Goal: Task Accomplishment & Management: Use online tool/utility

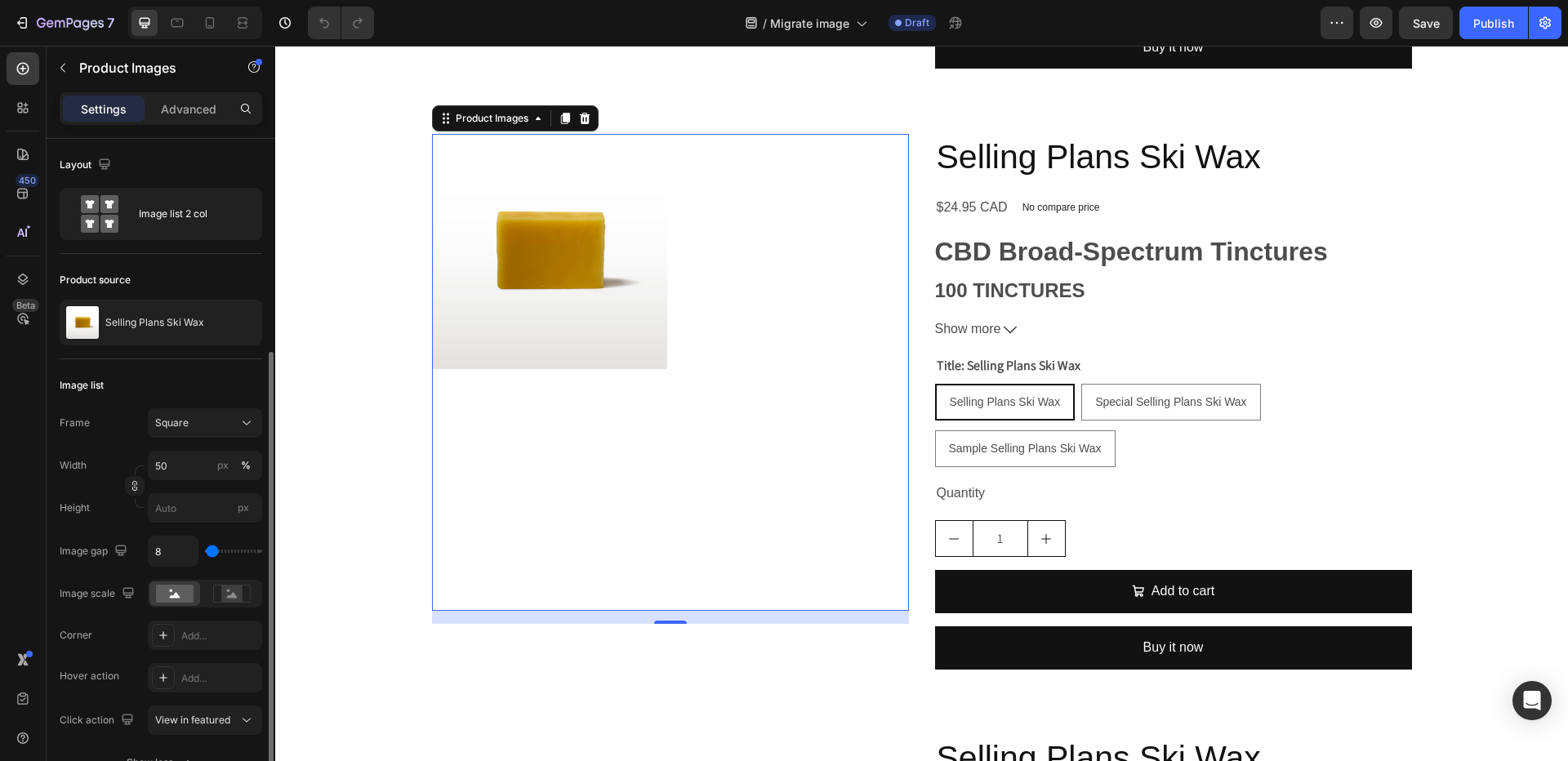
scroll to position [124, 0]
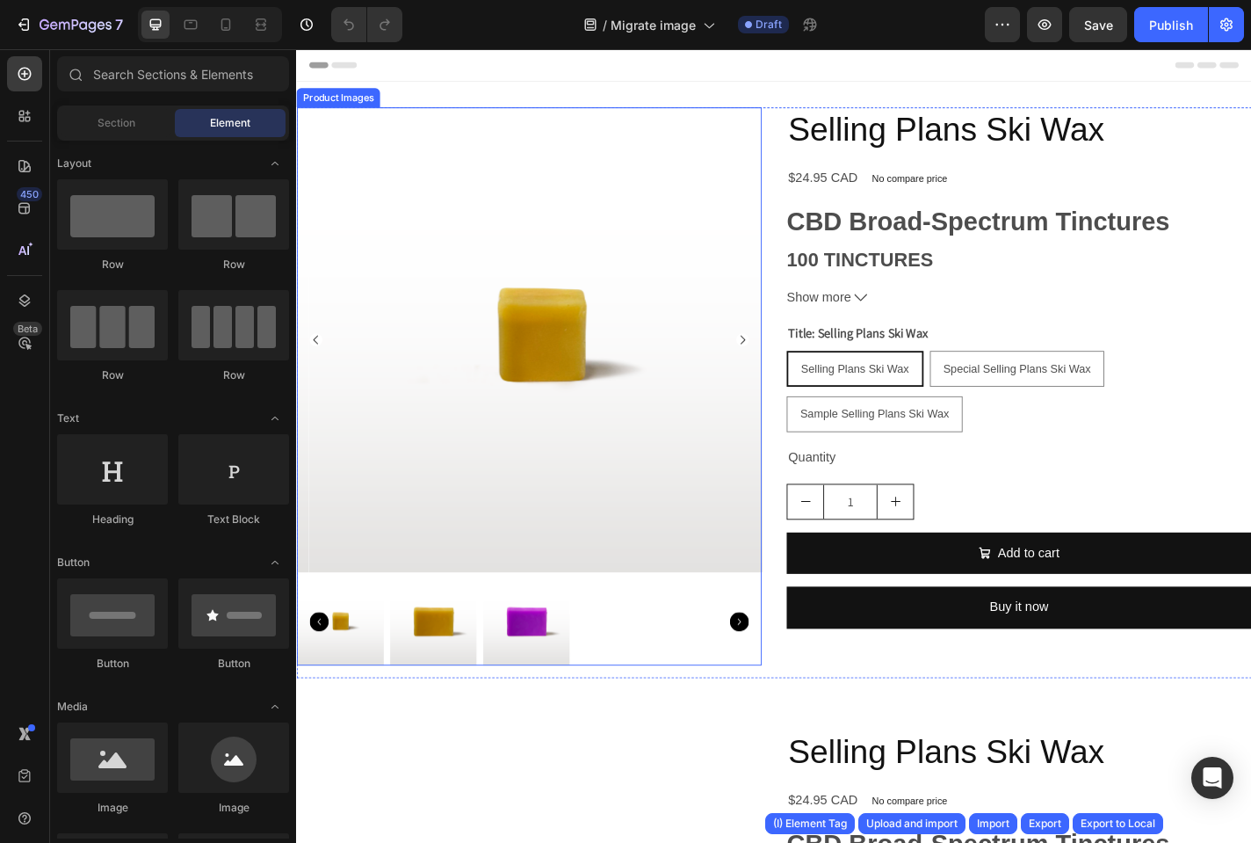
radio input "false"
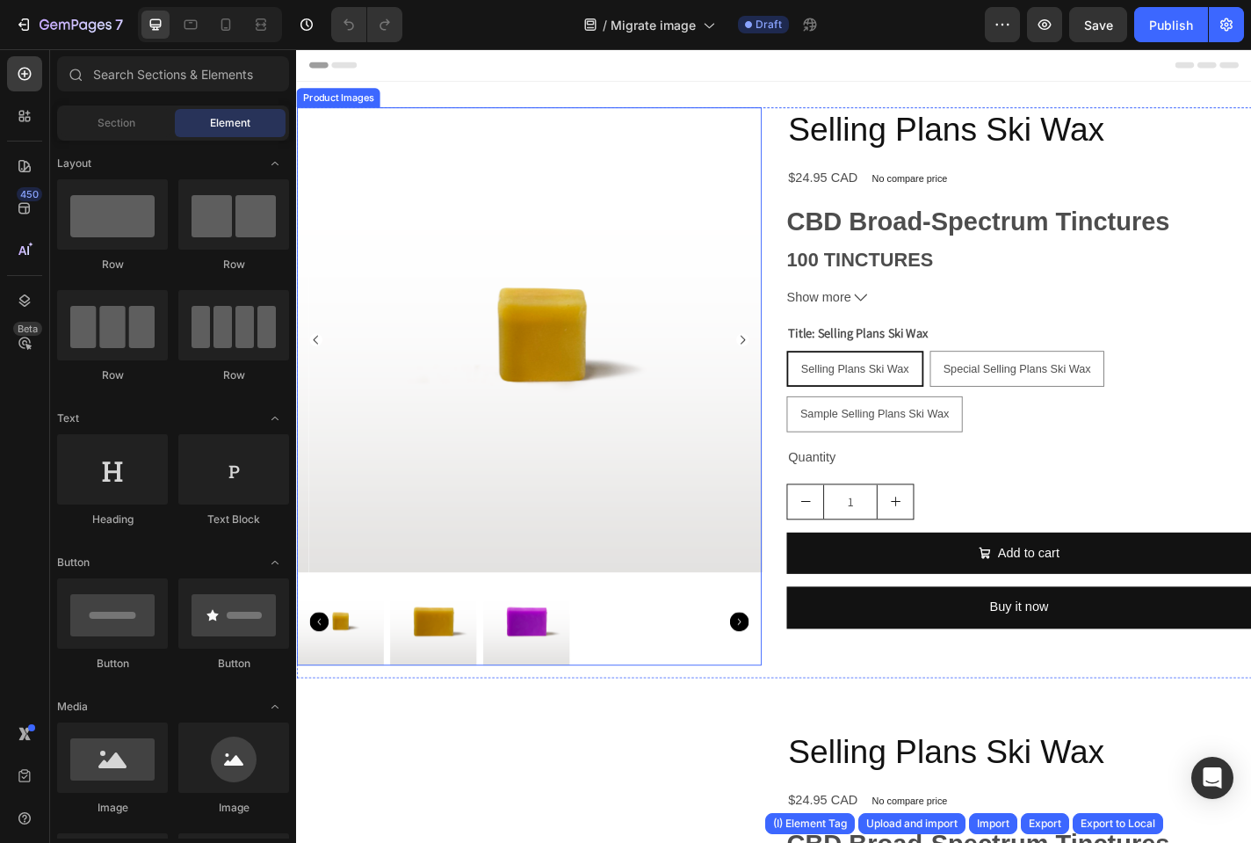
radio input "true"
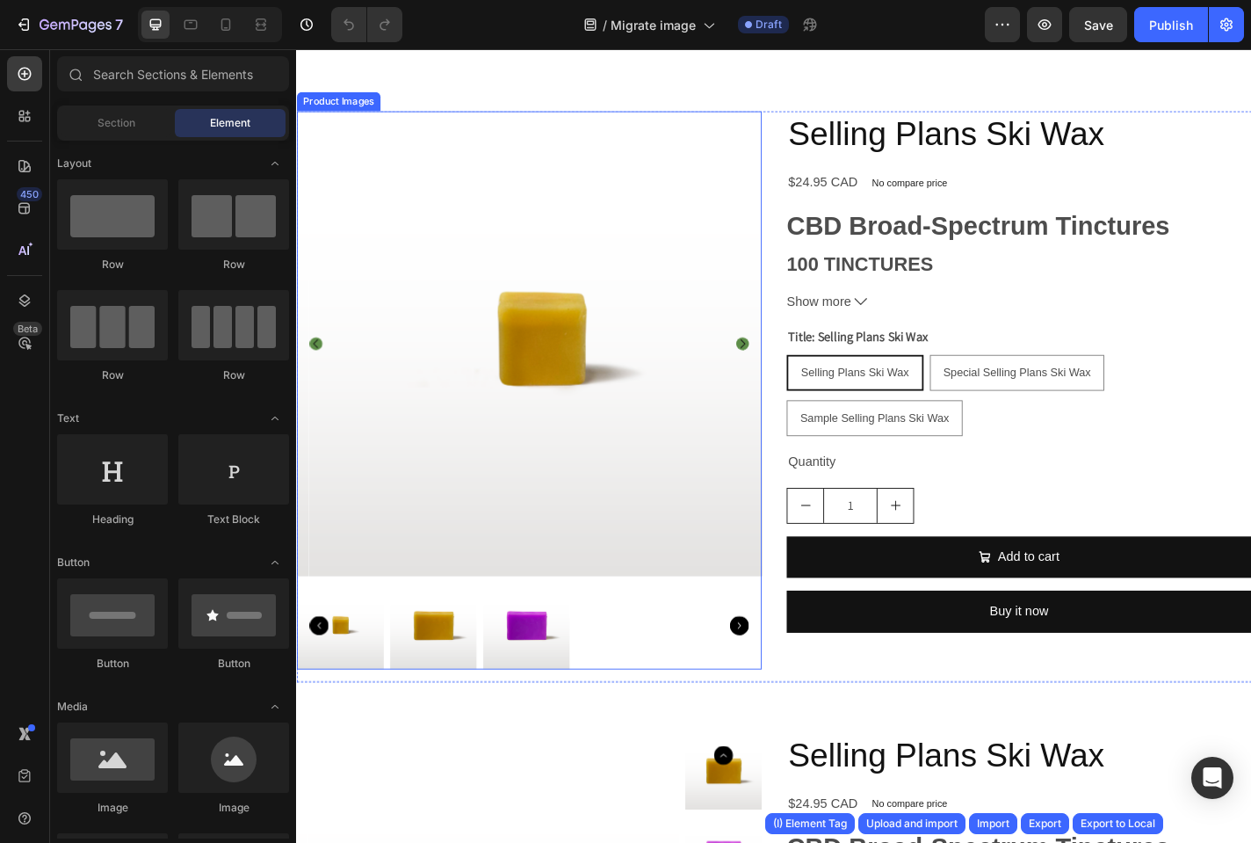
scroll to position [738, 0]
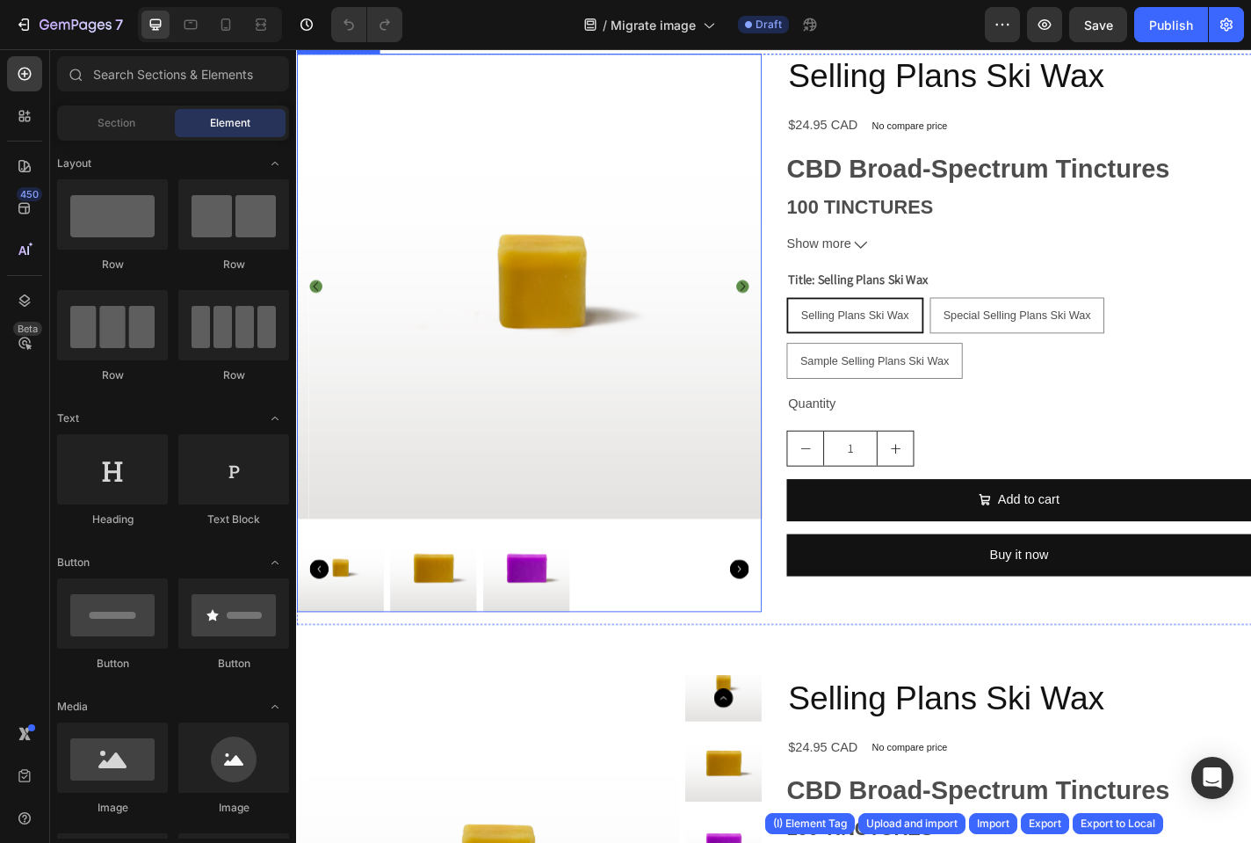
click at [582, 506] on img at bounding box center [565, 310] width 513 height 513
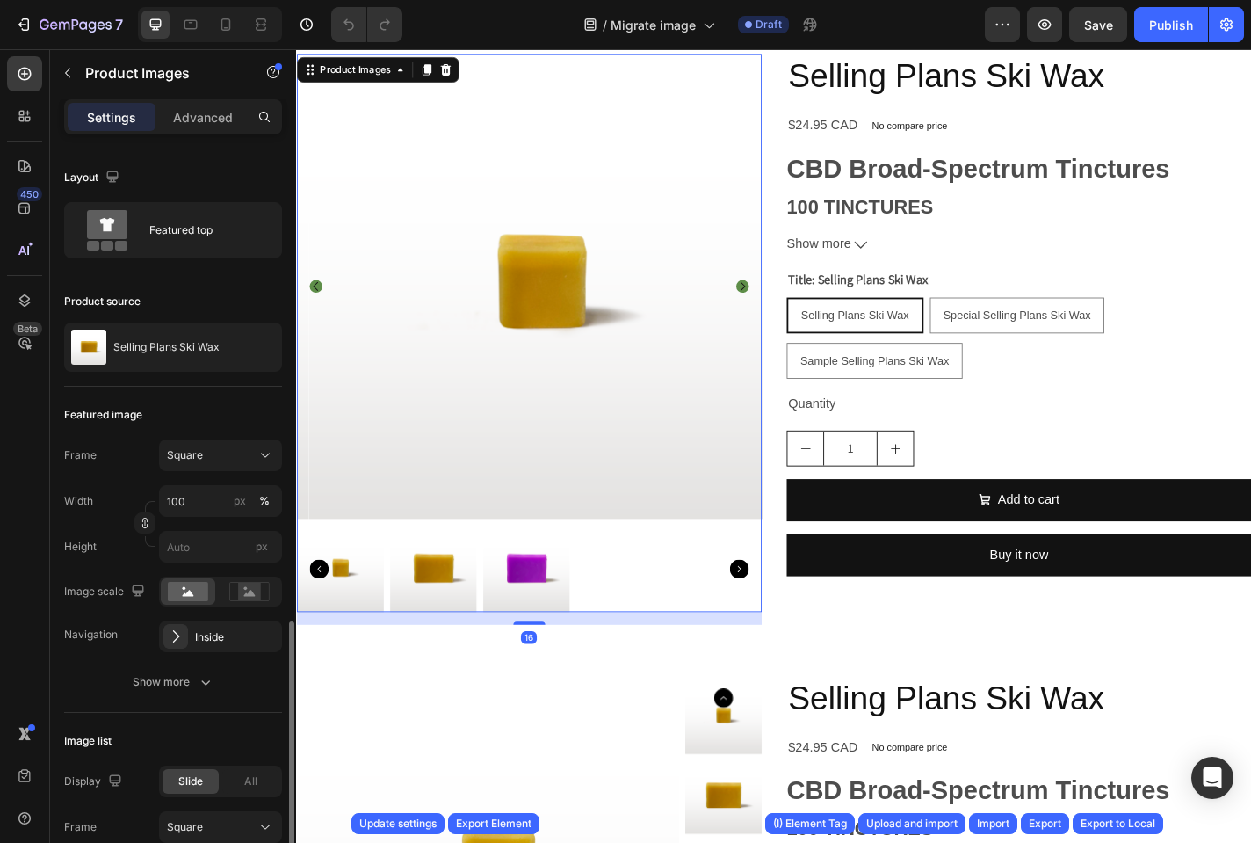
scroll to position [422, 0]
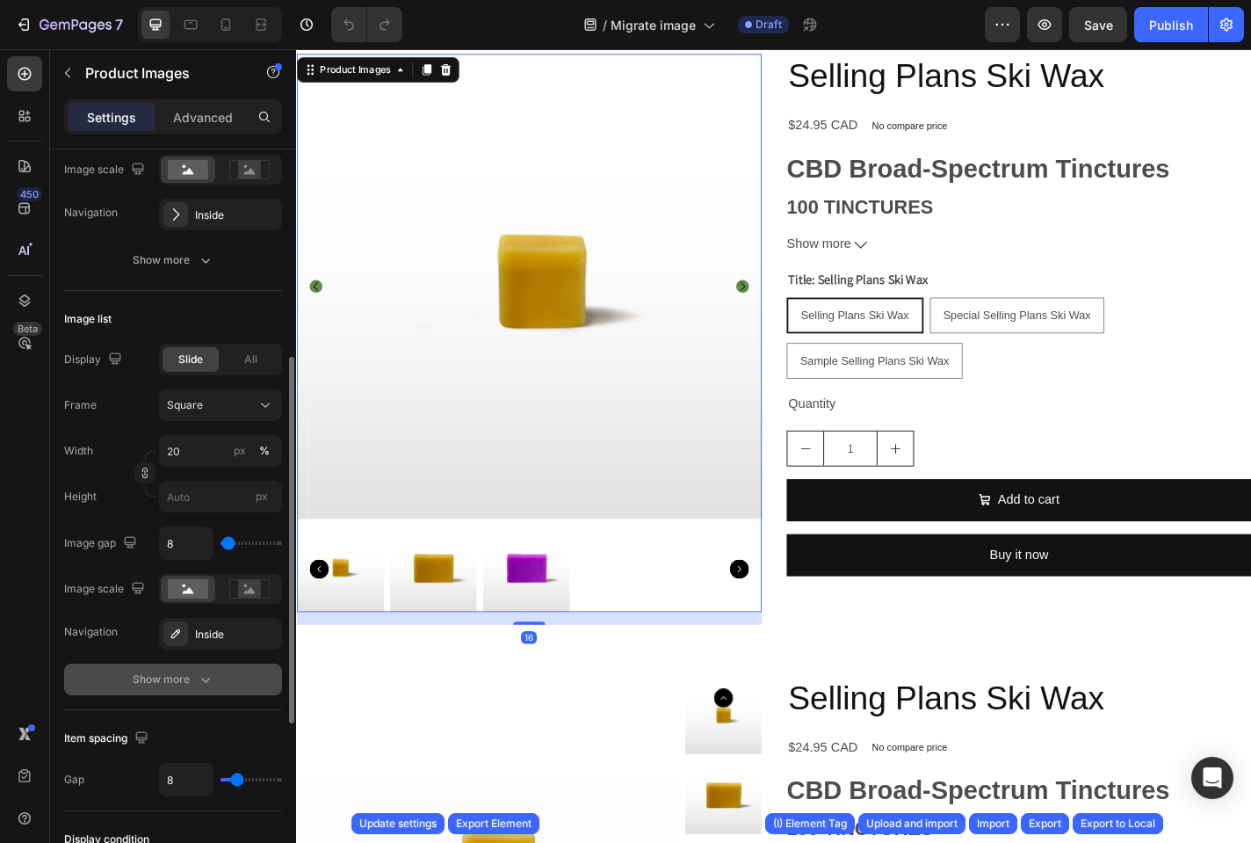
click at [205, 679] on icon "button" at bounding box center [206, 679] width 18 height 18
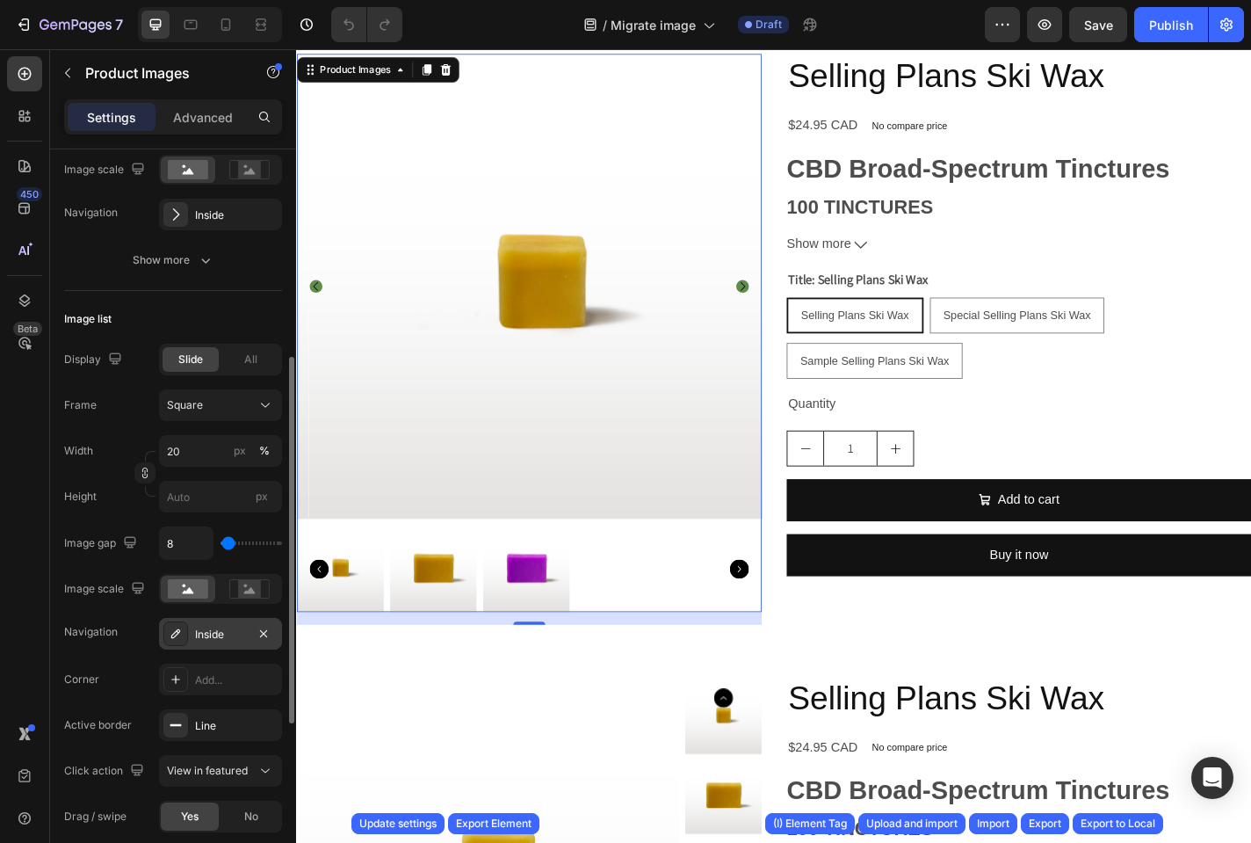
click at [226, 638] on div "Inside" at bounding box center [220, 634] width 51 height 16
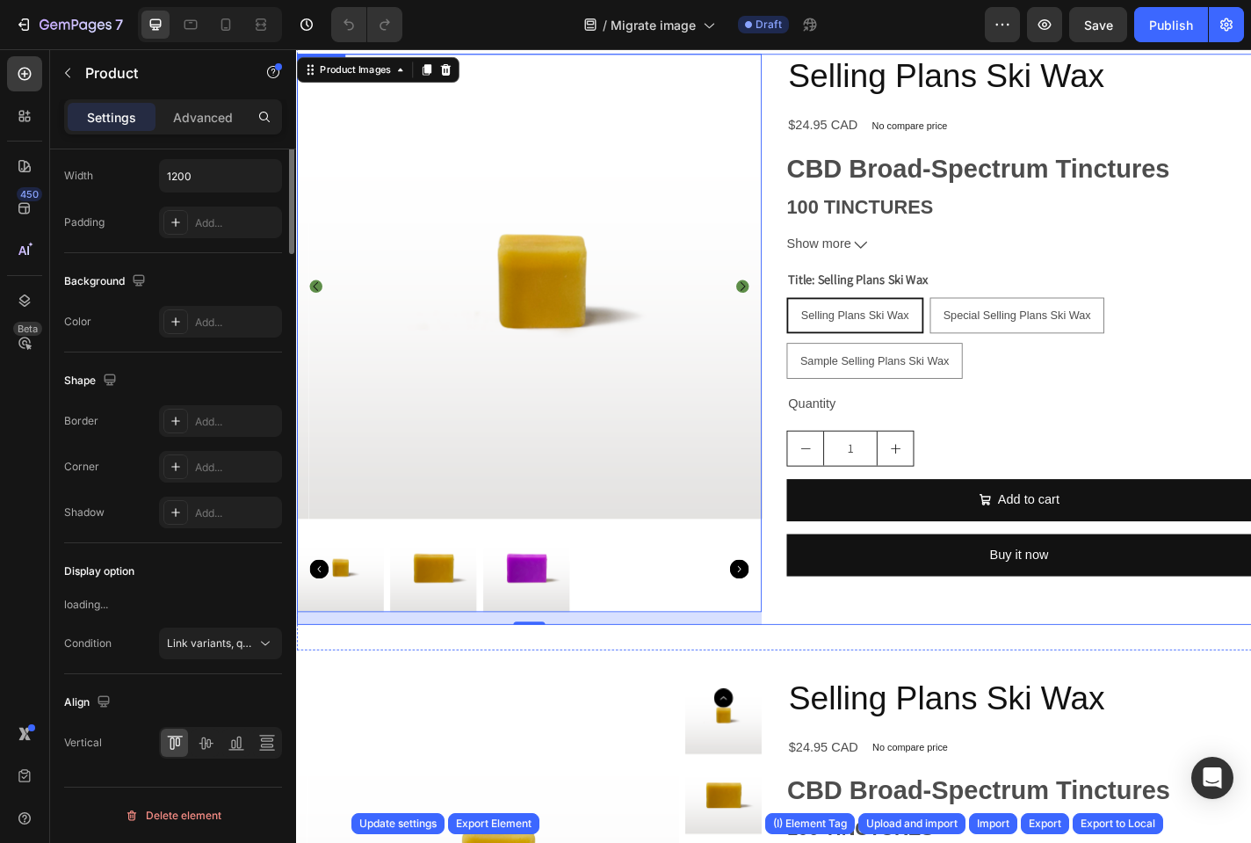
scroll to position [0, 0]
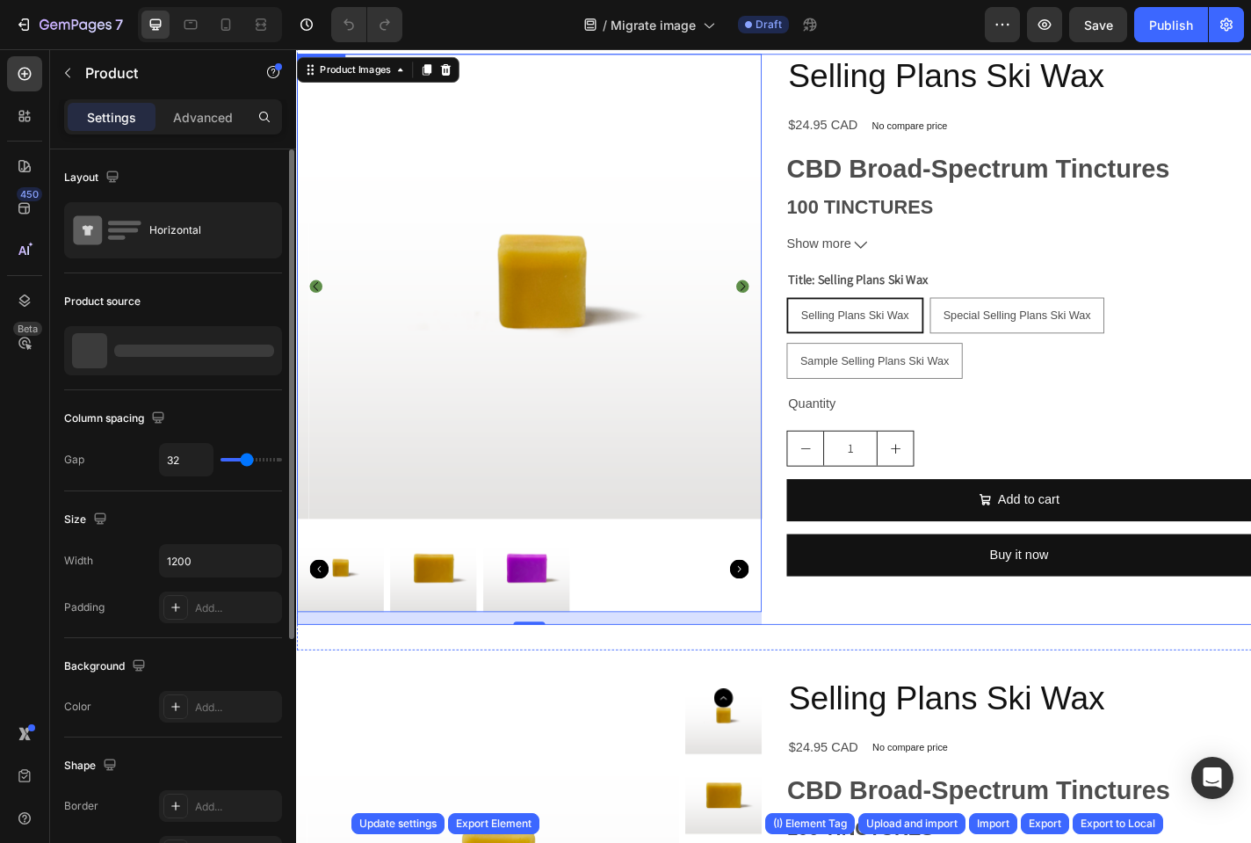
click at [826, 590] on div "Product Images 16 Selling Plans Ski Wax Product Title $24.95 CAD Product Price …" at bounding box center [823, 369] width 1054 height 630
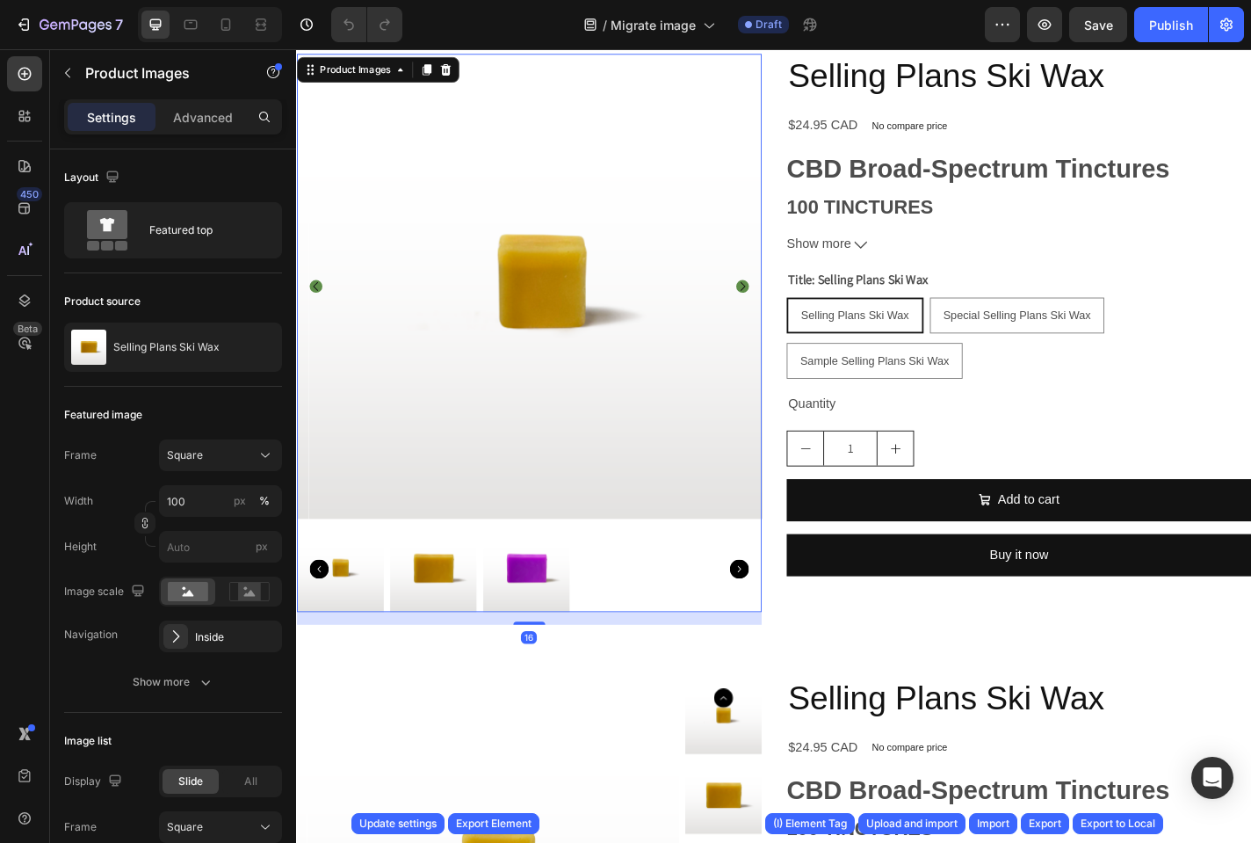
click at [636, 613] on div at bounding box center [552, 623] width 513 height 96
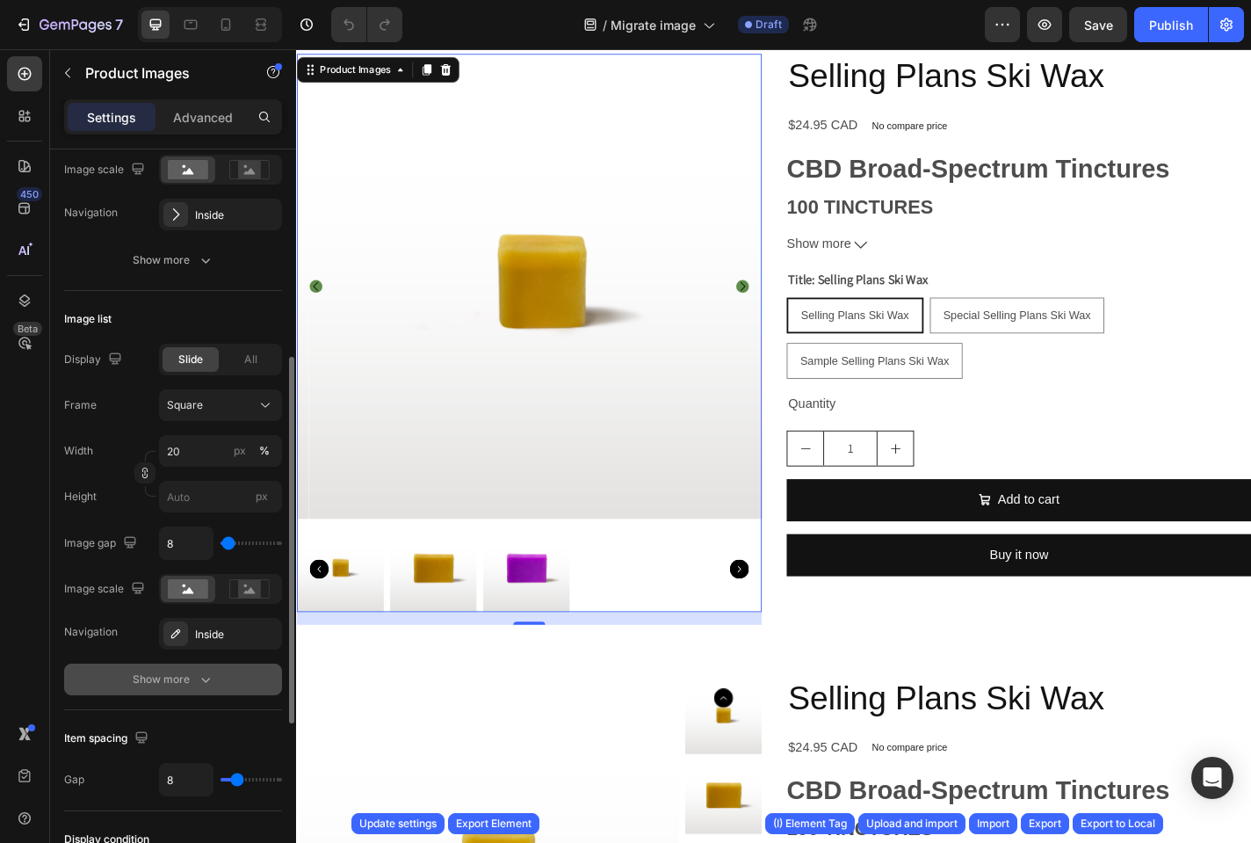
click at [190, 686] on div "Show more" at bounding box center [174, 679] width 82 height 18
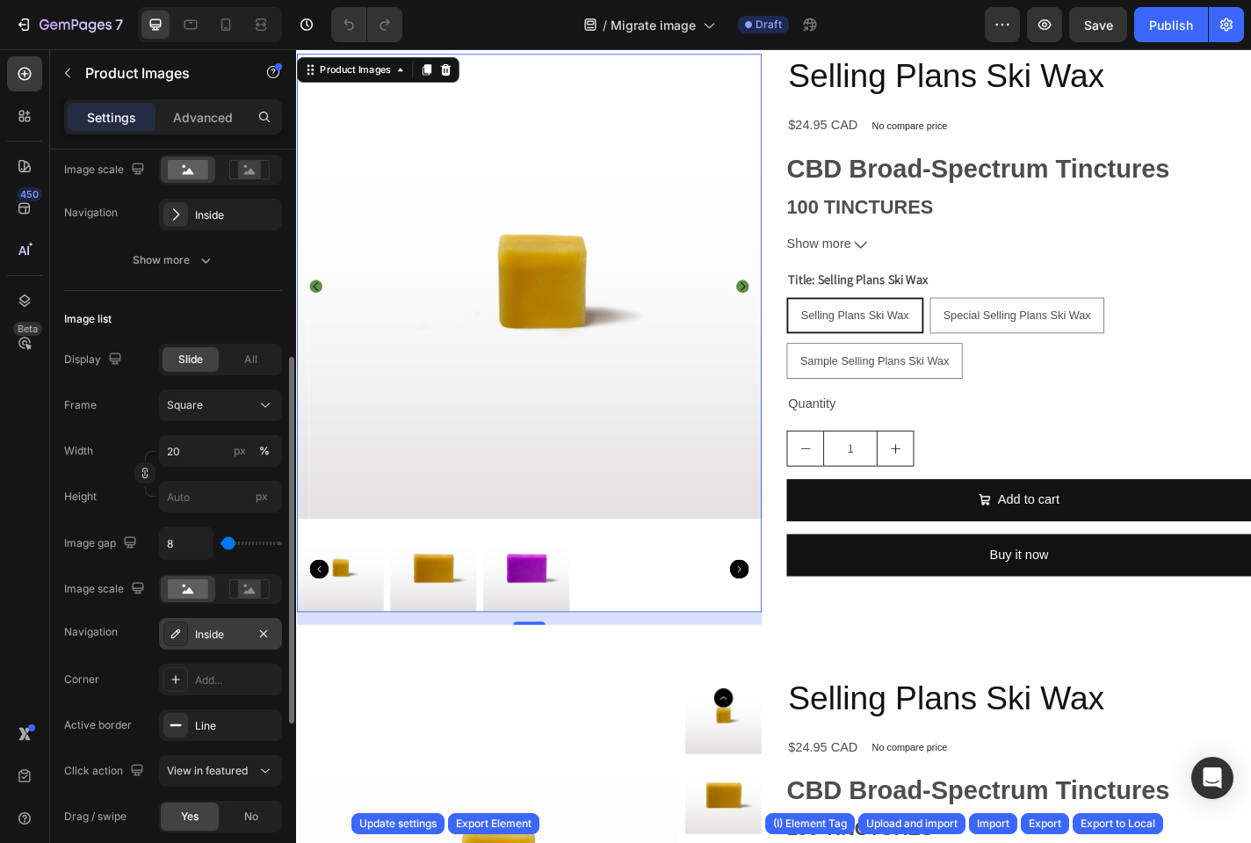
click at [207, 633] on div "Inside" at bounding box center [220, 634] width 51 height 16
